Goal: Task Accomplishment & Management: Manage account settings

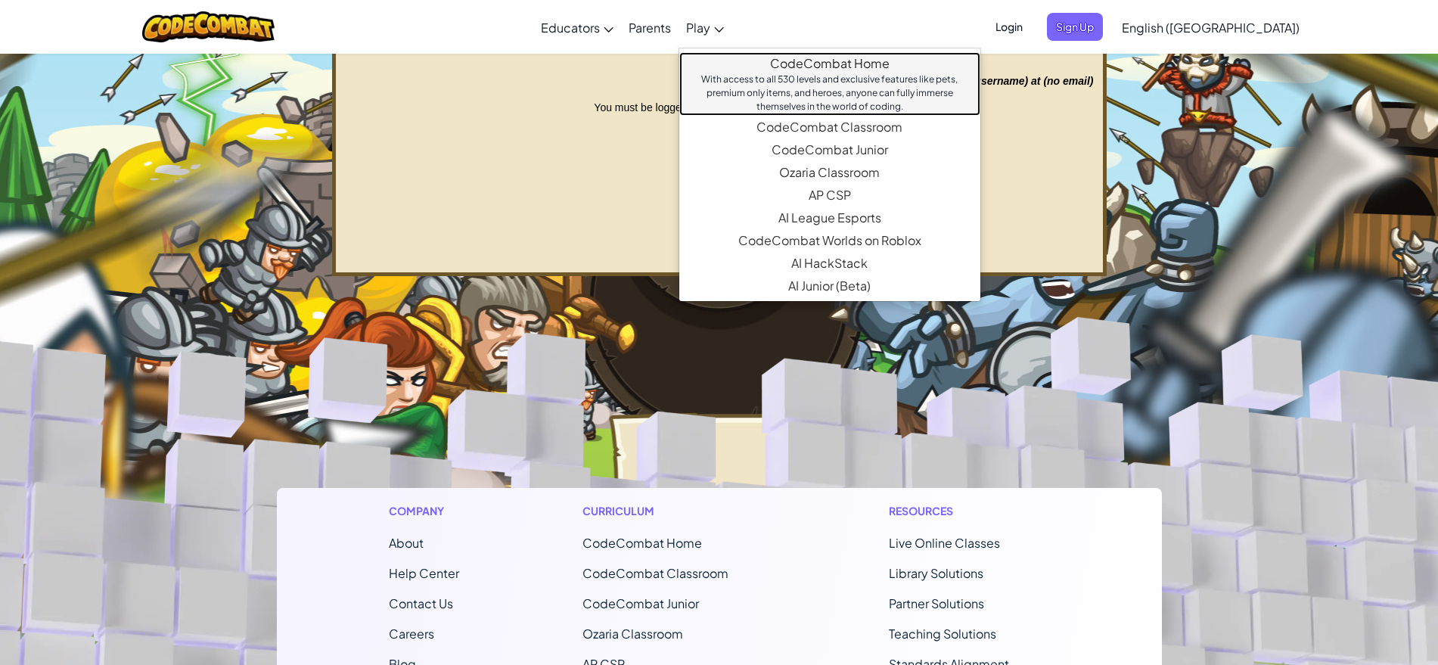
click at [821, 70] on link "CodeCombat Home With access to all 530 levels and exclusive features like pets,…" at bounding box center [829, 84] width 301 height 64
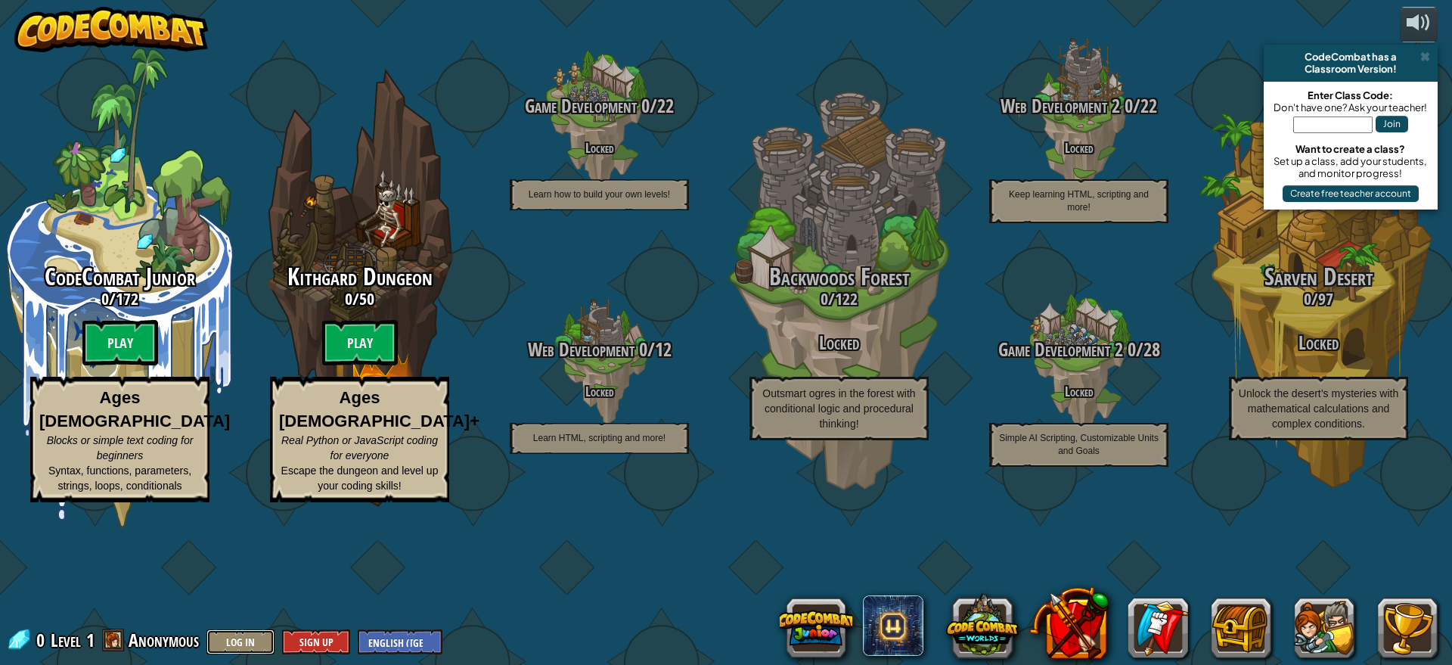
click at [242, 640] on button "Log In" at bounding box center [240, 641] width 68 height 25
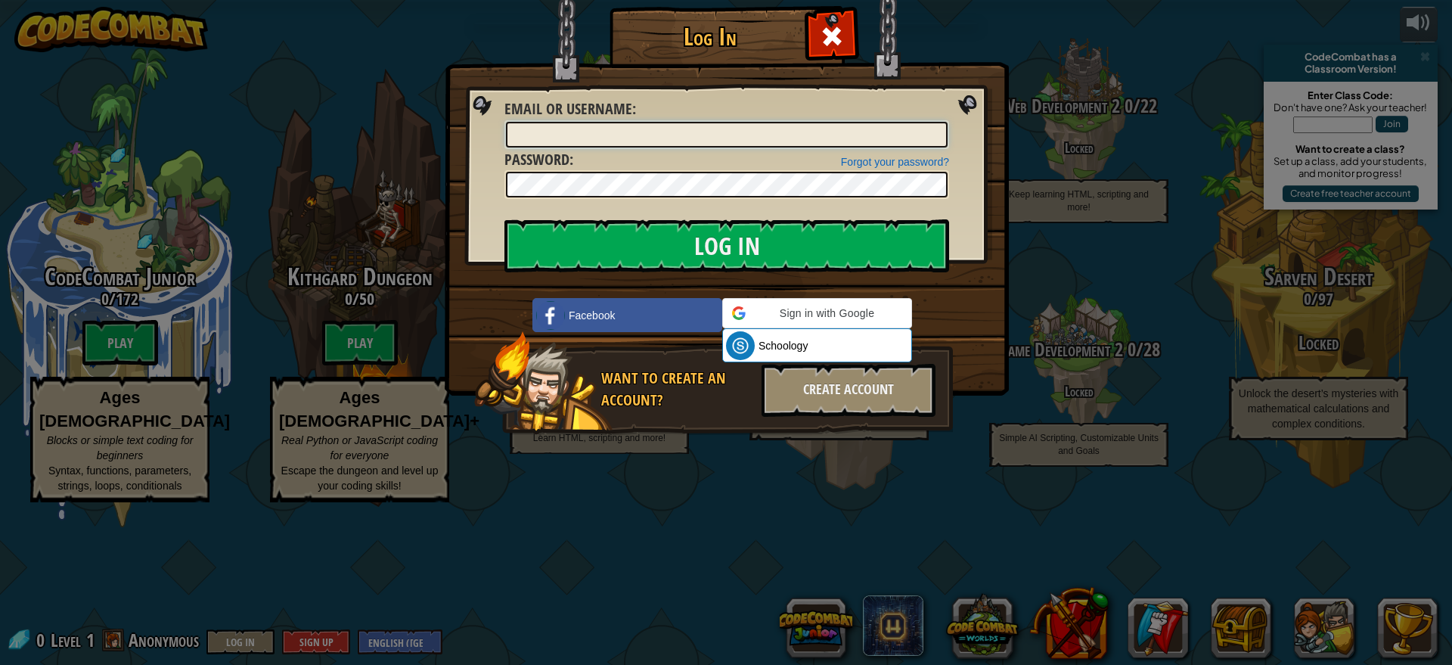
type input "b_Sonal"
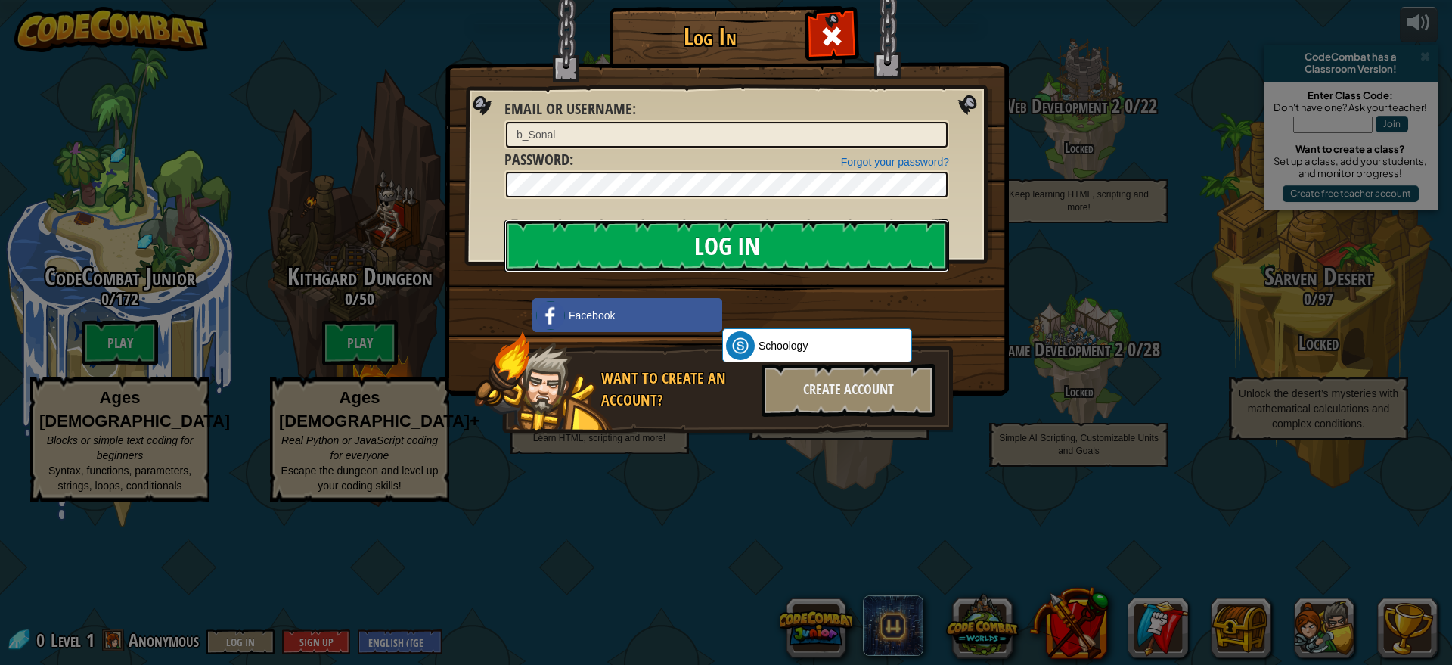
click at [662, 255] on input "Log In" at bounding box center [726, 245] width 445 height 53
